Goal: Consume media (video, audio): Consume media (video, audio)

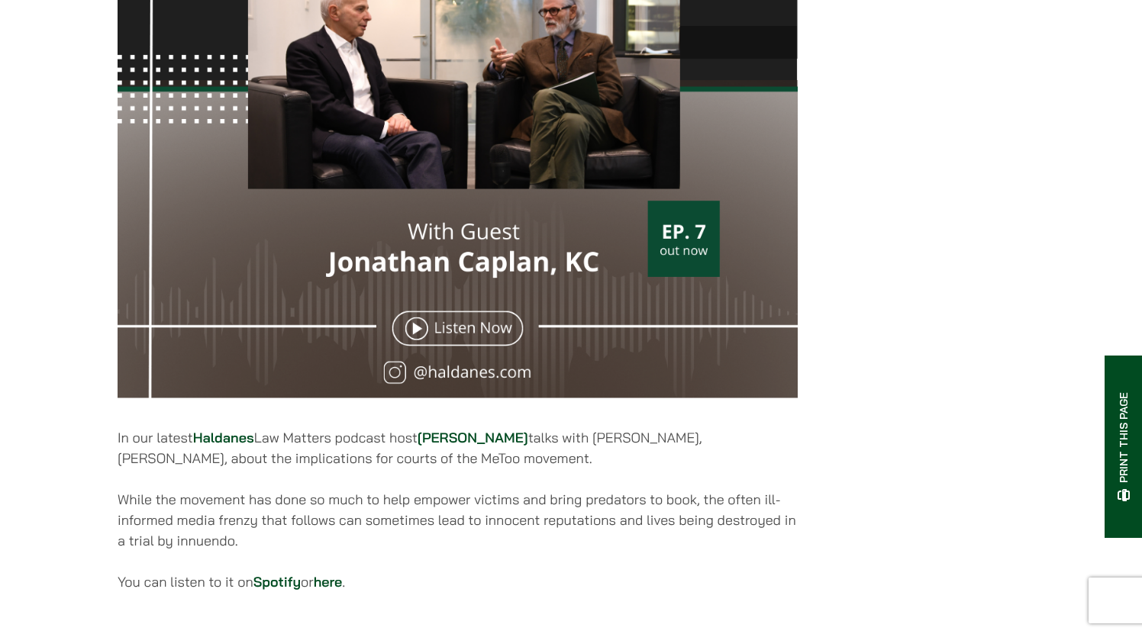
scroll to position [582, 0]
click at [414, 336] on img at bounding box center [458, 67] width 680 height 680
click at [415, 340] on img at bounding box center [458, 67] width 680 height 680
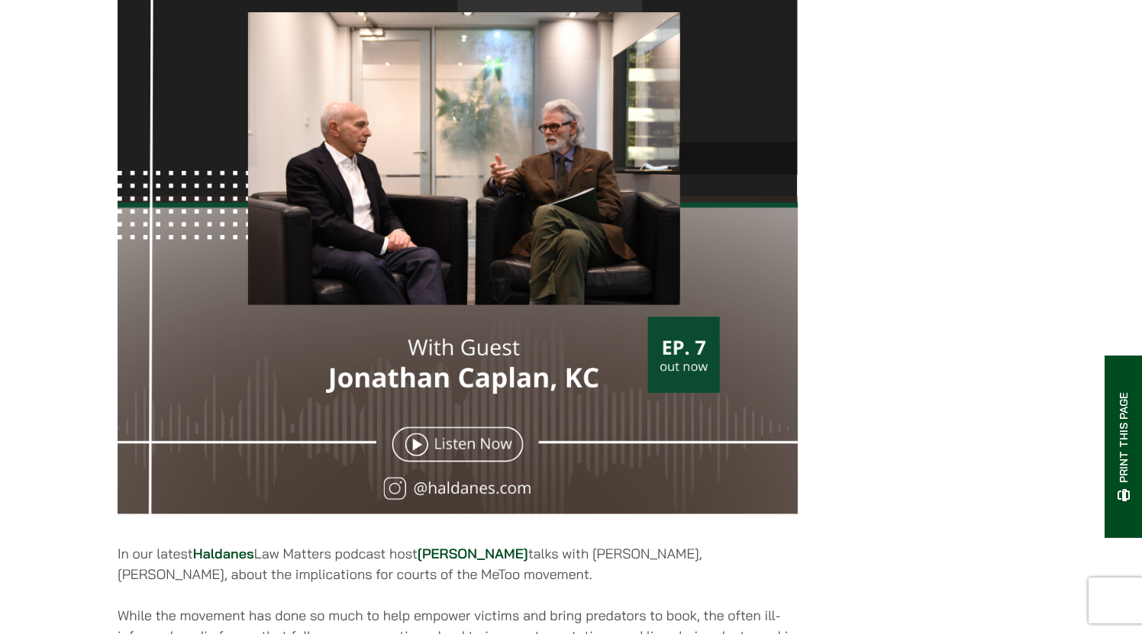
scroll to position [459, 0]
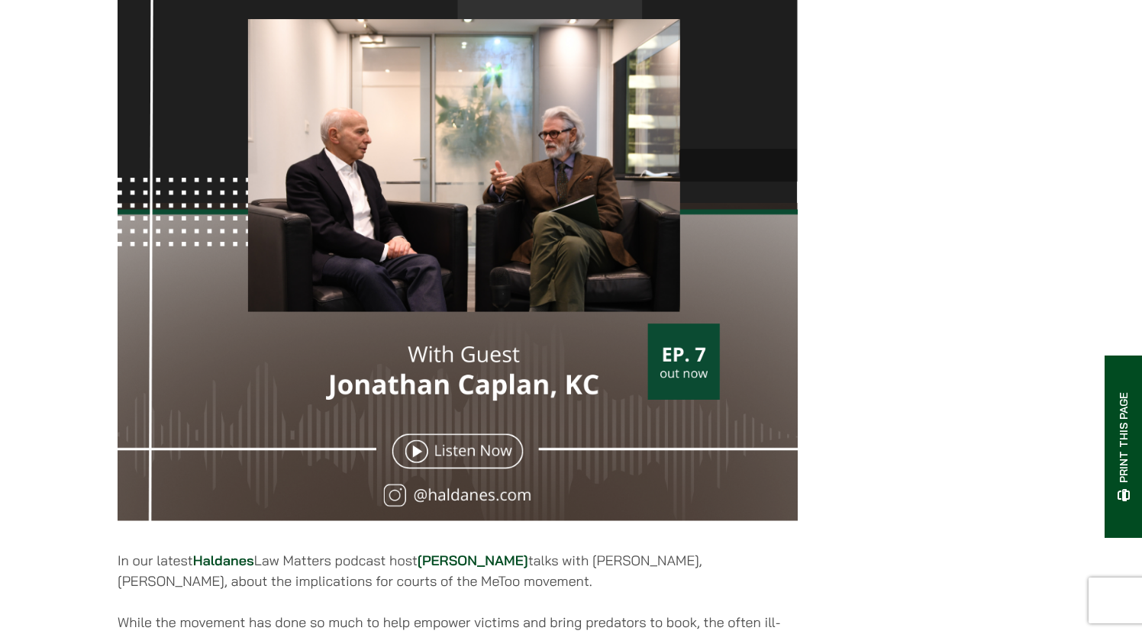
click at [455, 456] on img at bounding box center [458, 190] width 680 height 680
click at [419, 465] on img at bounding box center [458, 190] width 680 height 680
click at [419, 463] on img at bounding box center [458, 190] width 680 height 680
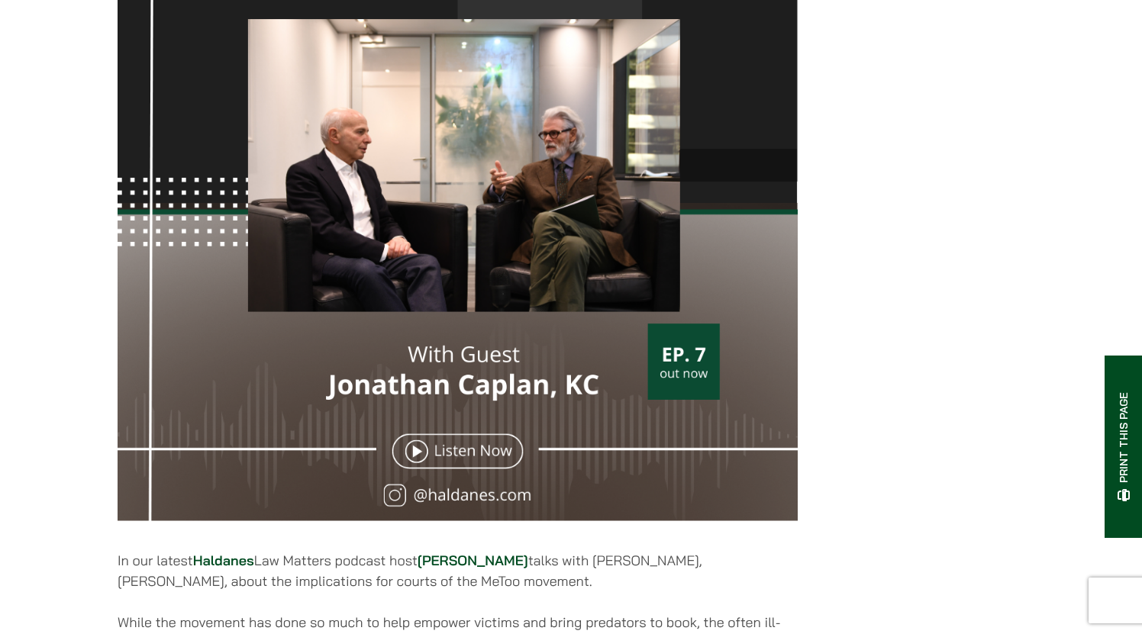
click at [419, 463] on img at bounding box center [458, 190] width 680 height 680
click at [428, 475] on img at bounding box center [458, 190] width 680 height 680
click at [422, 471] on img at bounding box center [458, 190] width 680 height 680
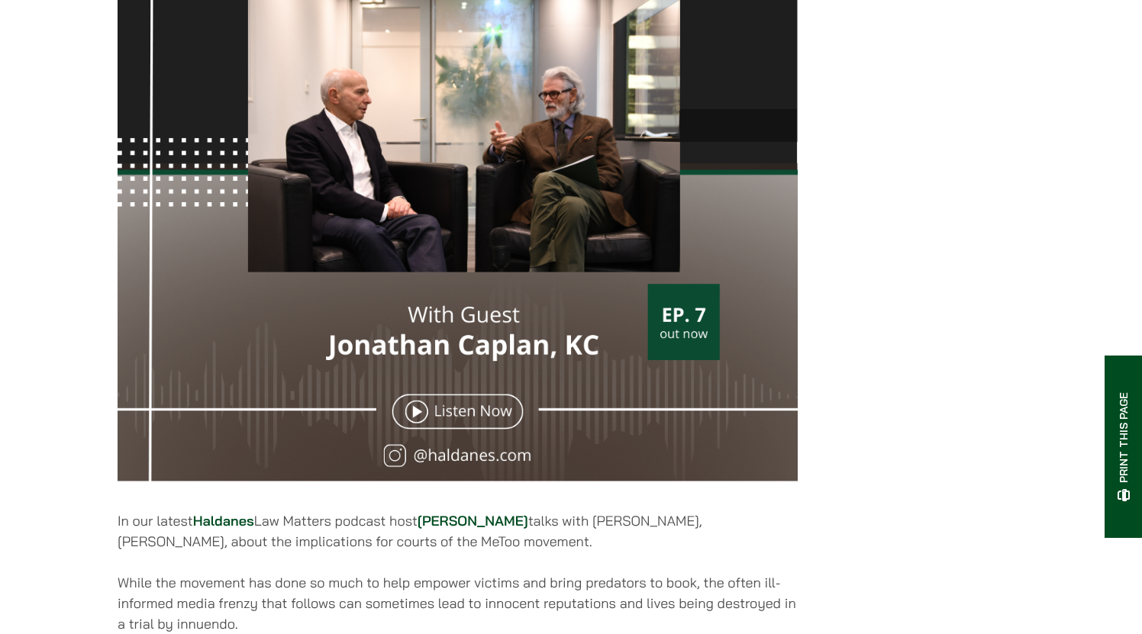
scroll to position [529, 0]
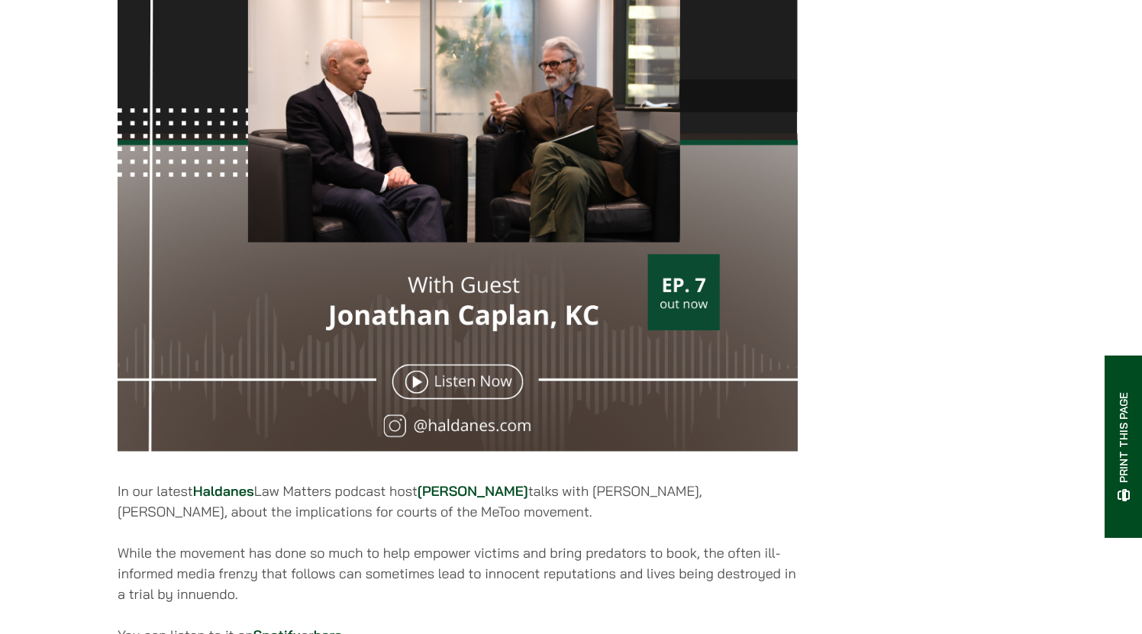
click at [418, 401] on img at bounding box center [458, 120] width 680 height 680
click at [415, 395] on img at bounding box center [458, 120] width 680 height 680
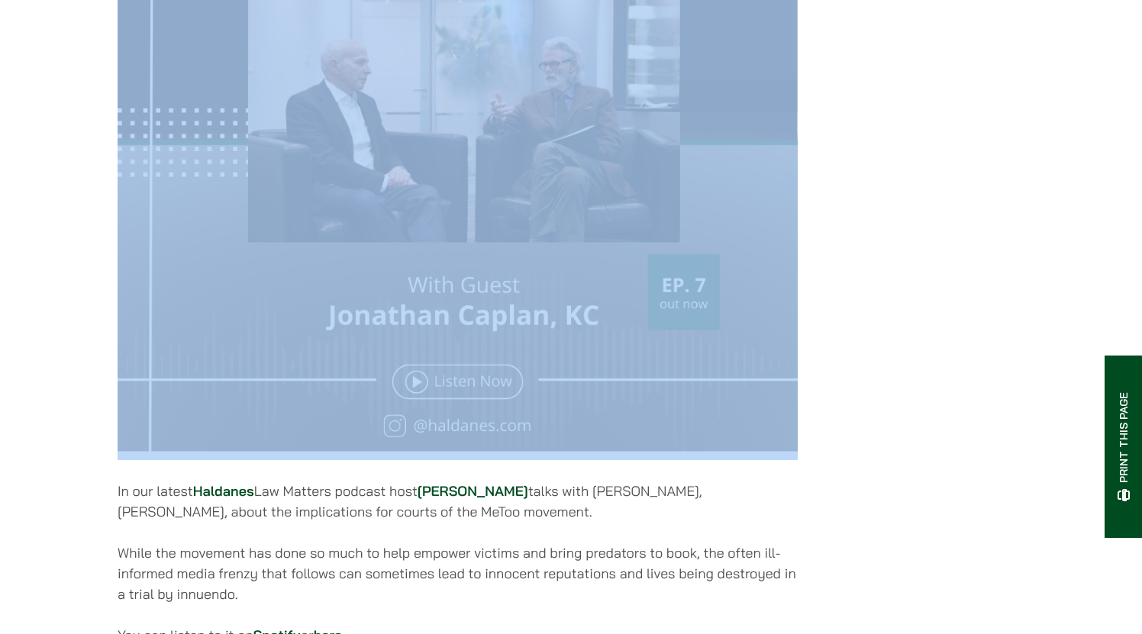
click at [415, 395] on img at bounding box center [458, 120] width 680 height 680
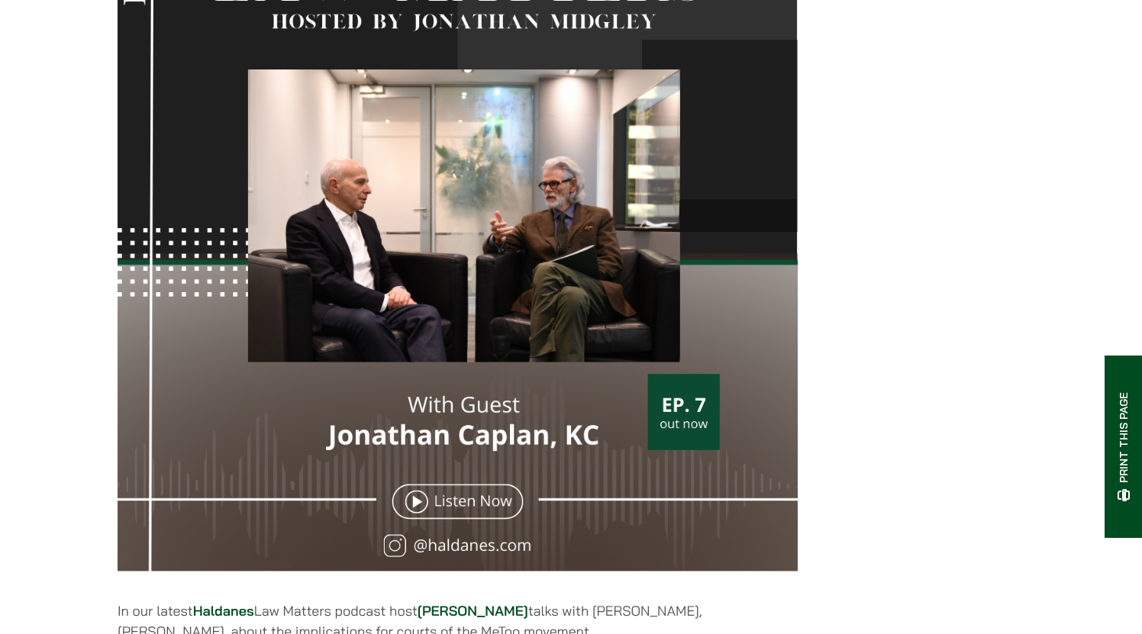
scroll to position [409, 0]
click at [478, 512] on img at bounding box center [458, 240] width 680 height 680
click at [419, 514] on img at bounding box center [458, 240] width 680 height 680
click at [452, 556] on img at bounding box center [458, 240] width 680 height 680
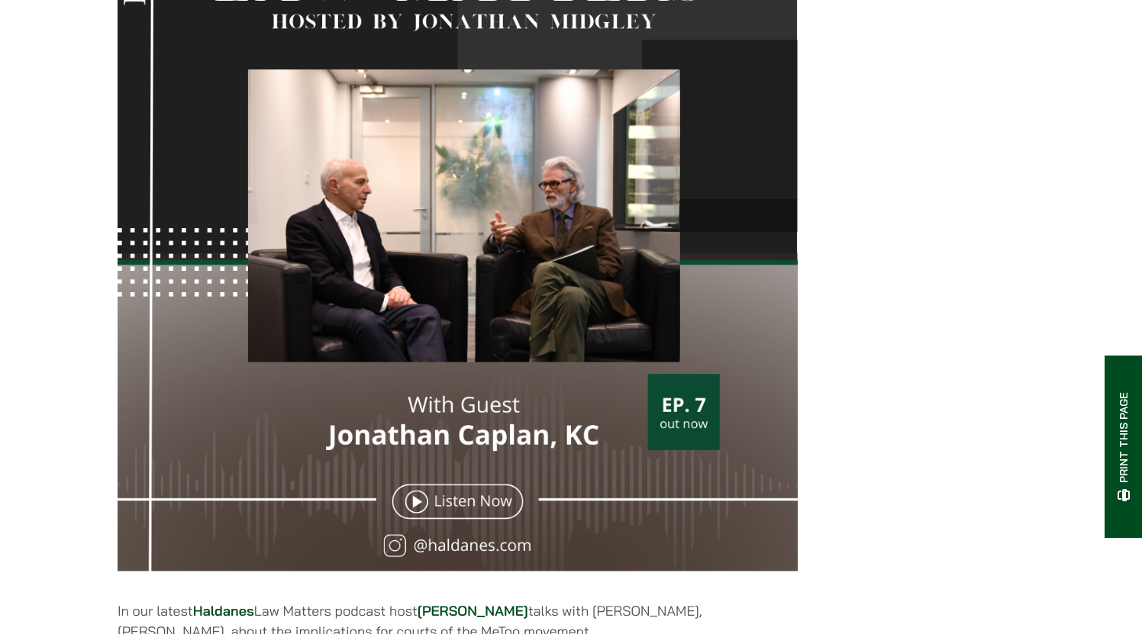
click at [452, 556] on img at bounding box center [458, 240] width 680 height 680
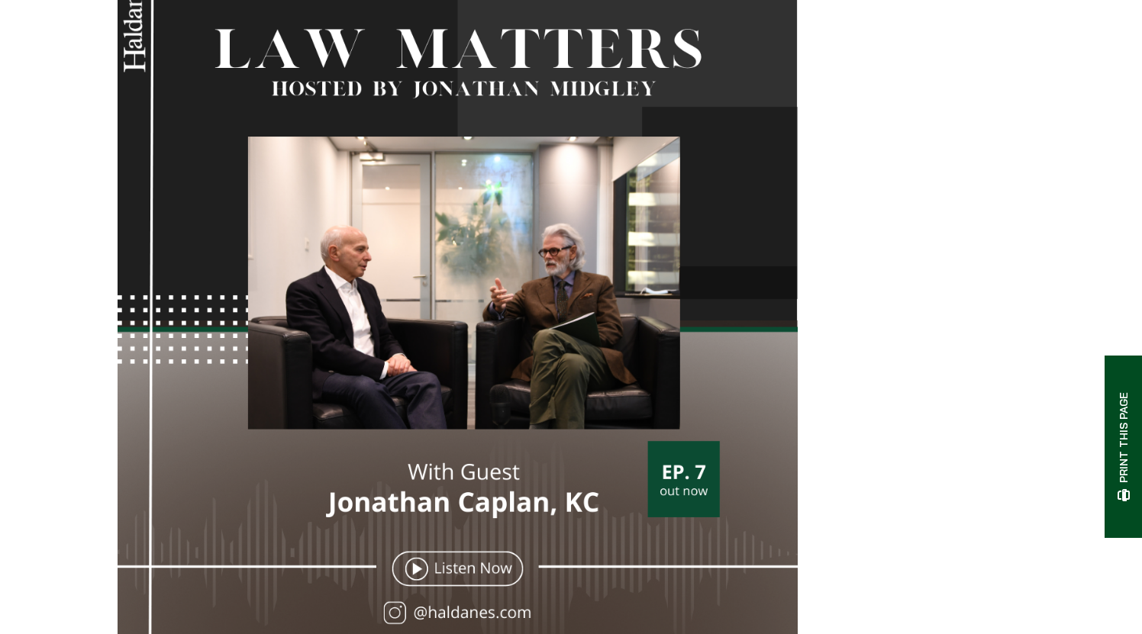
scroll to position [343, 0]
click at [979, 188] on div "[DATE] In our latest Haldanes Law Matters podcast host [PERSON_NAME] talks with…" at bounding box center [571, 395] width 907 height 916
click at [408, 582] on img at bounding box center [458, 306] width 680 height 680
click at [412, 582] on img at bounding box center [458, 306] width 680 height 680
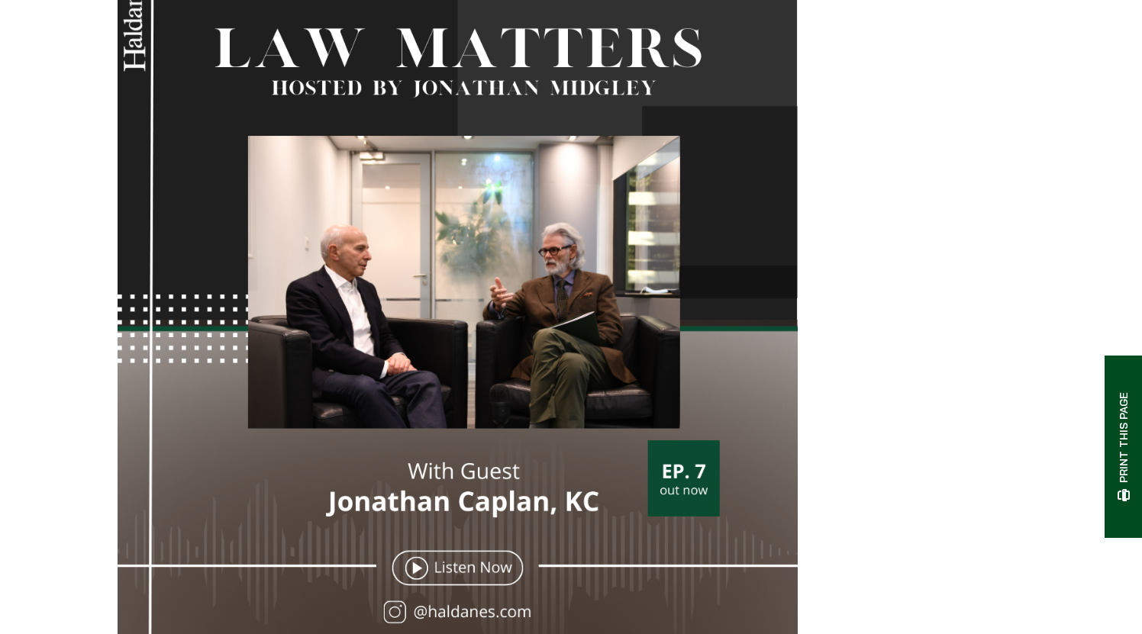
click at [840, 136] on div "28/04/2023 In our latest Haldanes Law Matters podcast host Jonathan Midgley tal…" at bounding box center [571, 395] width 907 height 916
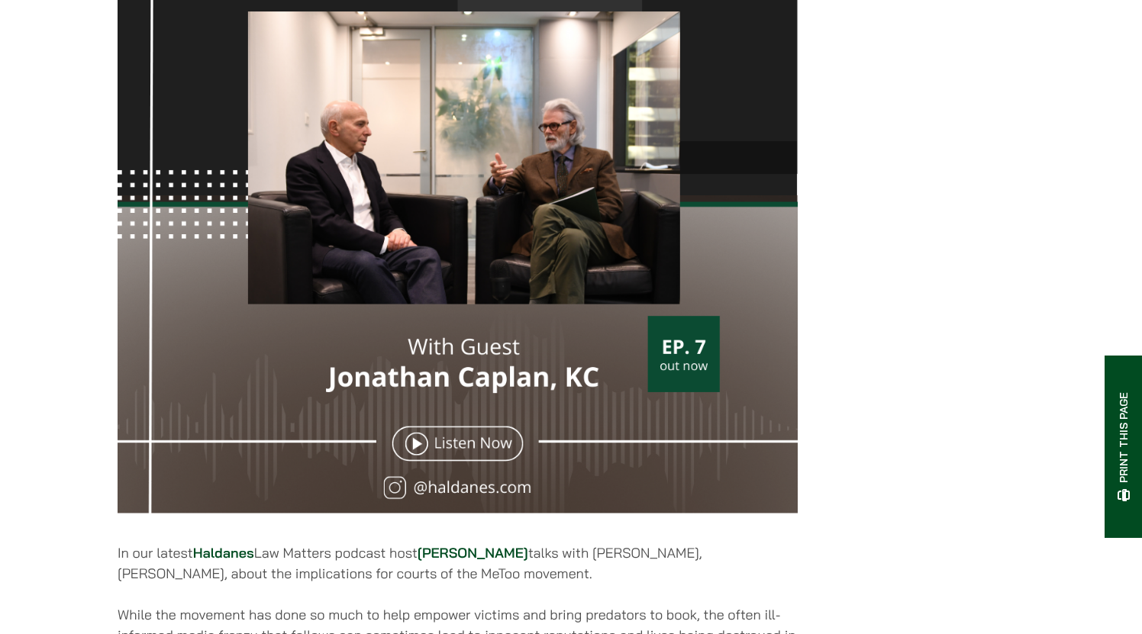
scroll to position [470, 0]
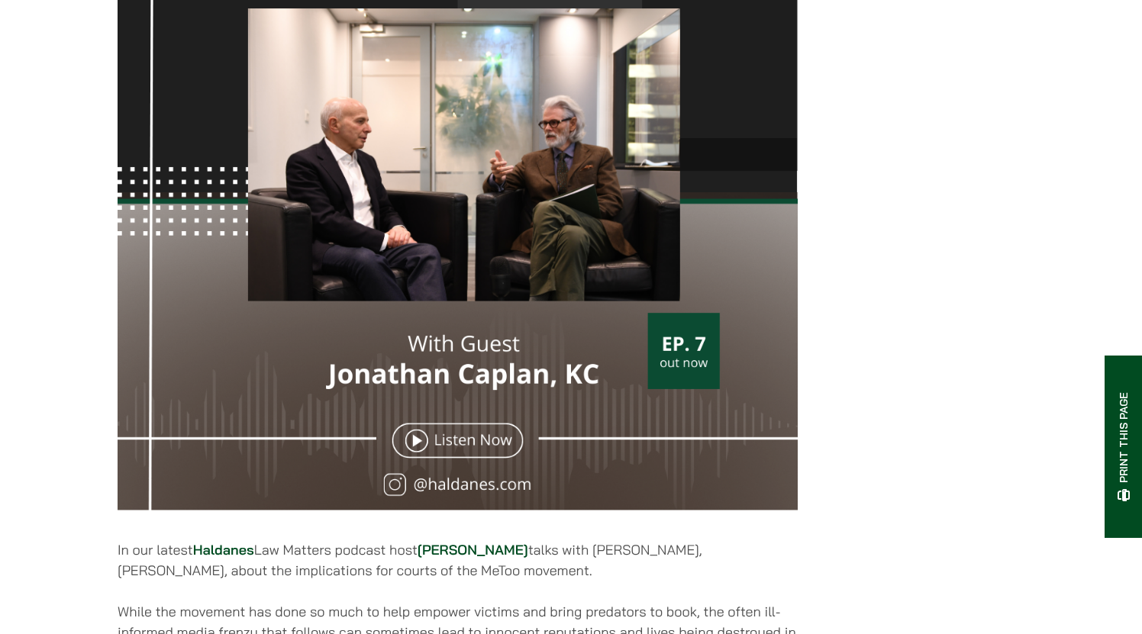
click at [424, 450] on img at bounding box center [458, 179] width 680 height 680
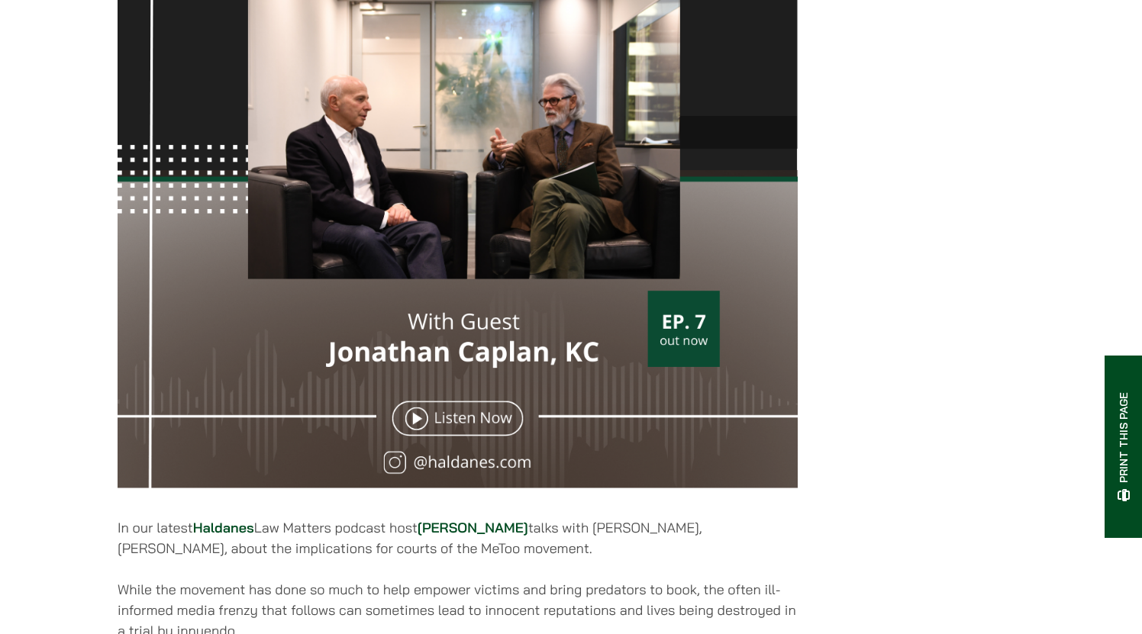
scroll to position [492, 0]
click at [415, 431] on img at bounding box center [458, 157] width 680 height 680
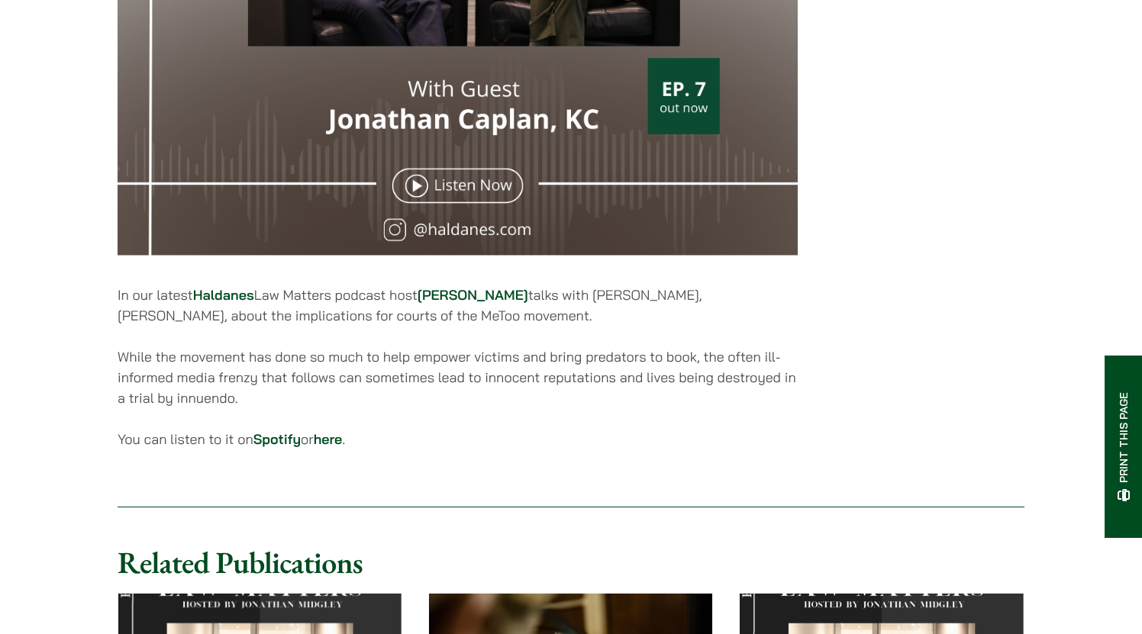
scroll to position [727, 0]
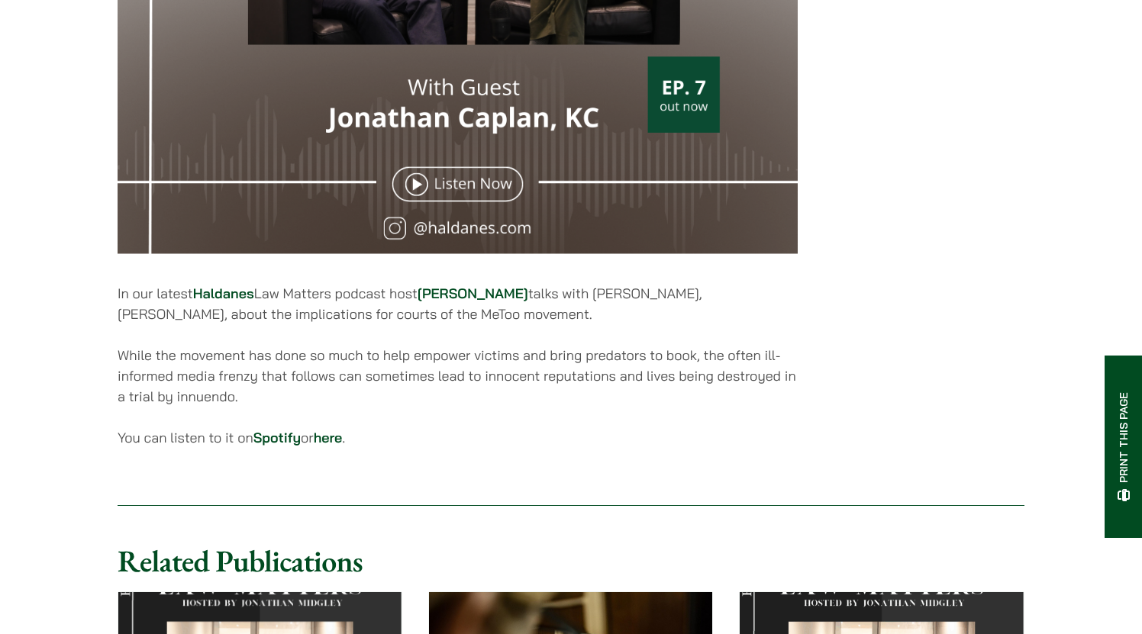
click at [337, 446] on link "here" at bounding box center [328, 438] width 29 height 18
